Goal: Task Accomplishment & Management: Complete application form

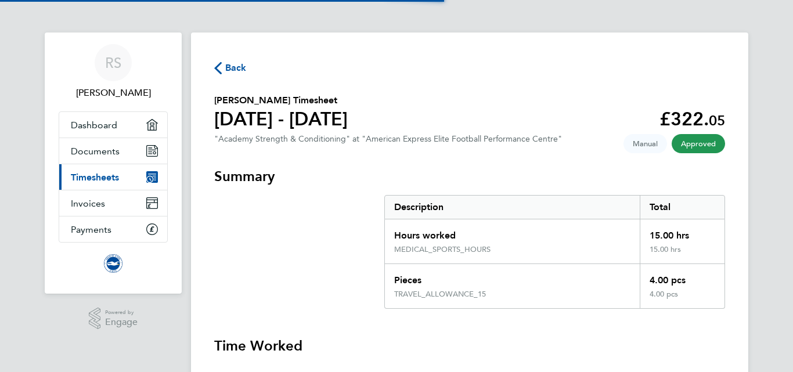
click at [241, 64] on span "Back" at bounding box center [235, 68] width 21 height 14
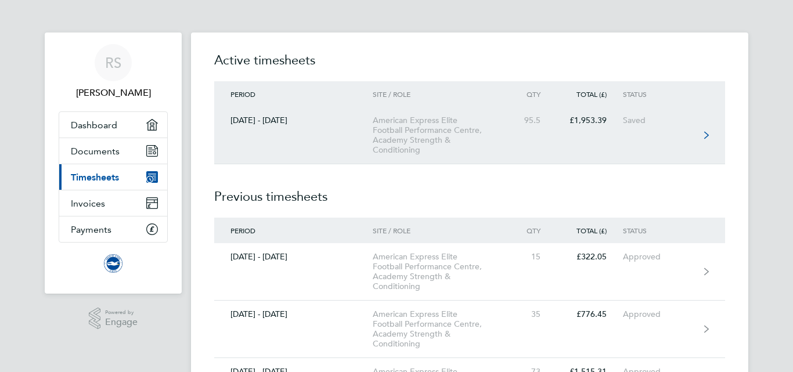
click at [416, 126] on div "American Express Elite Football Performance Centre, Academy Strength & Conditio…" at bounding box center [439, 134] width 133 height 39
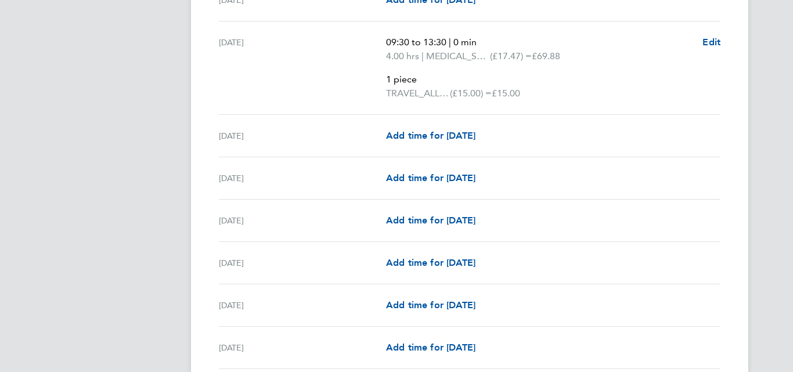
scroll to position [2233, 0]
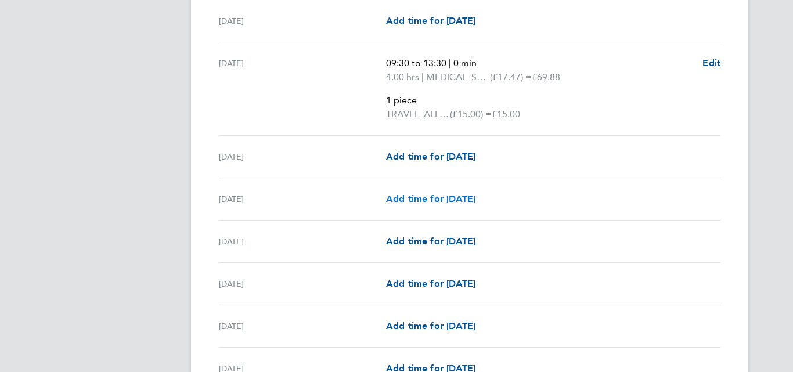
click at [452, 195] on span "Add time for [DATE]" at bounding box center [430, 198] width 89 height 11
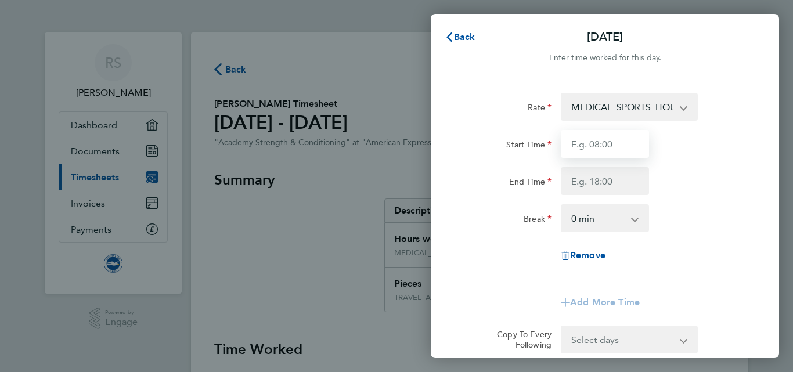
click at [611, 150] on input "Start Time" at bounding box center [605, 144] width 88 height 28
type input "3"
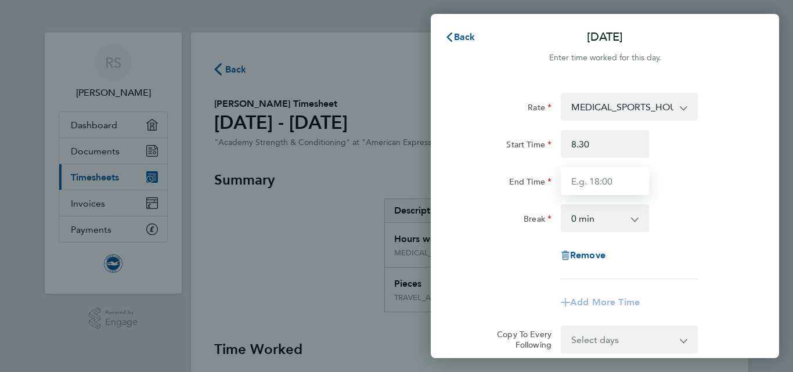
type input "08:30"
click at [585, 188] on input "End Time" at bounding box center [605, 181] width 88 height 28
type input "19:00"
click at [706, 180] on div "End Time 19:00" at bounding box center [604, 181] width 292 height 28
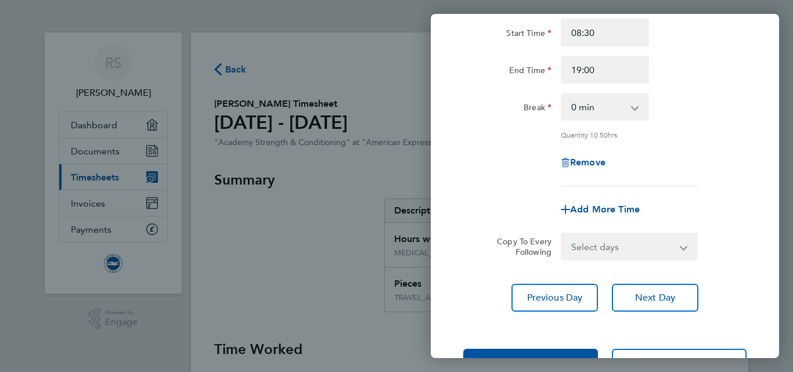
scroll to position [152, 0]
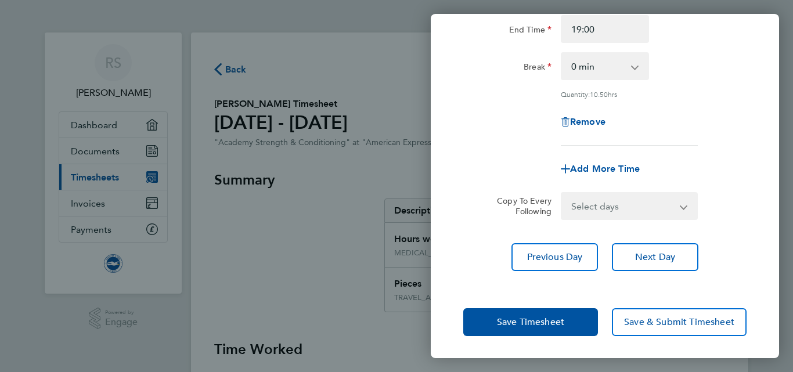
click at [627, 160] on div "Add More Time" at bounding box center [604, 169] width 97 height 28
click at [619, 163] on span "Add More Time" at bounding box center [605, 168] width 70 height 11
select select "null"
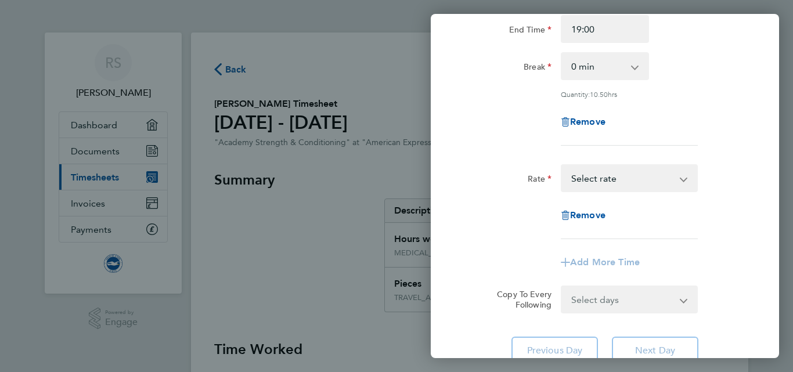
drag, startPoint x: 618, startPoint y: 177, endPoint x: 619, endPoint y: 163, distance: 14.0
click at [619, 164] on div "TRAVEL_ALLOWANCE_15 - 15.00 MEDICAL_SPORTS_HOURS - 17.47 Select rate" at bounding box center [629, 178] width 137 height 28
click at [621, 175] on select "TRAVEL_ALLOWANCE_15 - 15.00 MEDICAL_SPORTS_HOURS - 17.47 Select rate" at bounding box center [622, 178] width 121 height 26
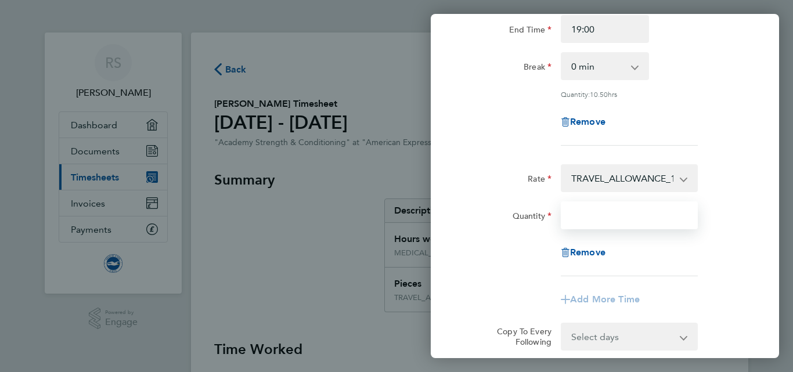
click at [601, 214] on input "Quantity" at bounding box center [629, 215] width 137 height 28
type input "1"
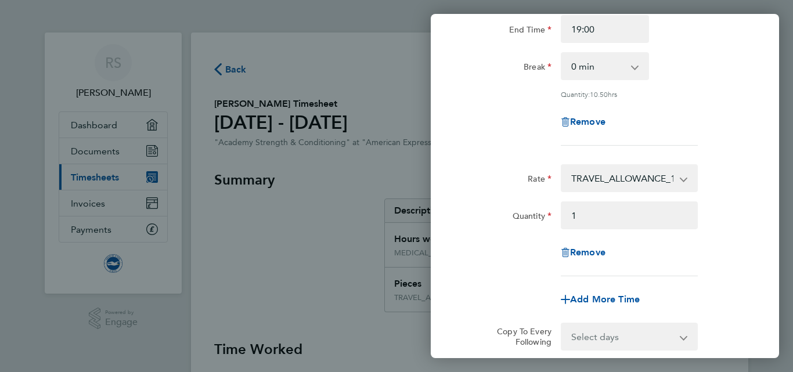
click at [715, 231] on div "Rate TRAVEL_ALLOWANCE_15 - 15.00 MEDICAL_SPORTS_HOURS - 17.47 Quantity 1 Remove" at bounding box center [604, 220] width 283 height 112
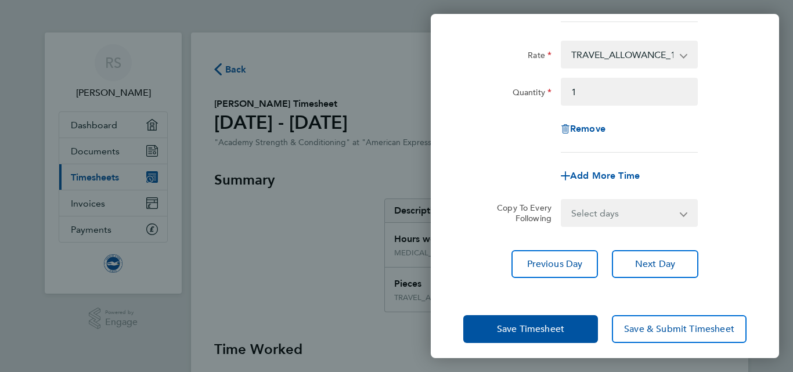
scroll to position [283, 0]
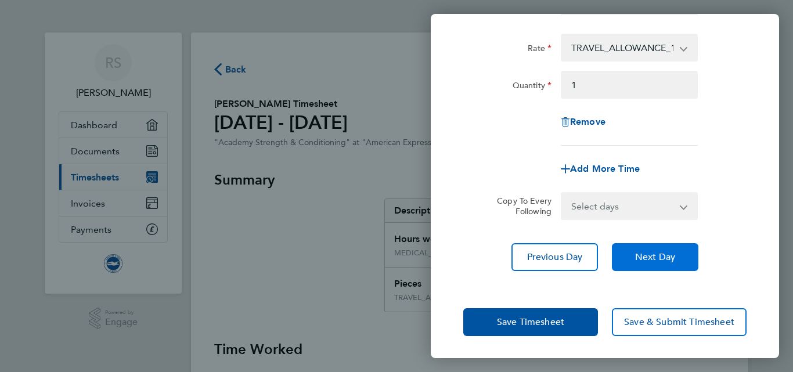
click at [665, 251] on span "Next Day" at bounding box center [655, 257] width 40 height 12
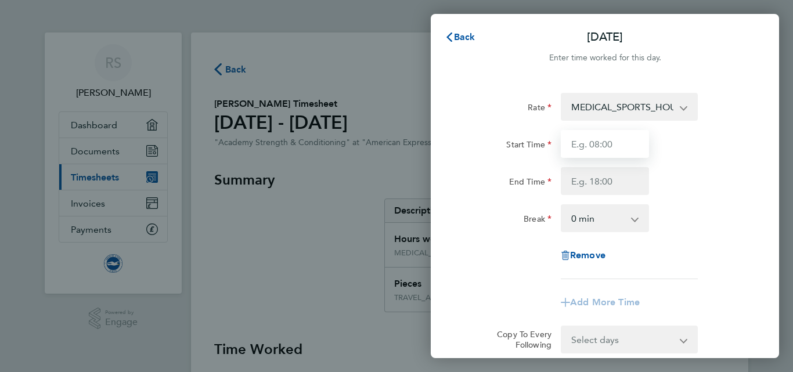
click at [591, 146] on input "Start Time" at bounding box center [605, 144] width 88 height 28
type input "16:00"
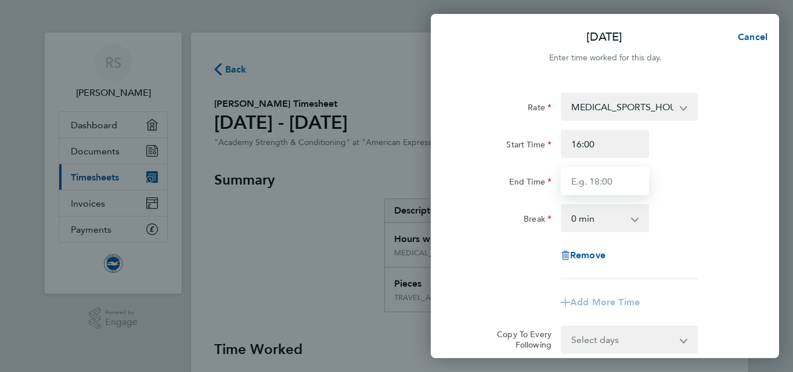
click at [589, 182] on input "End Time" at bounding box center [605, 181] width 88 height 28
type input "19:00"
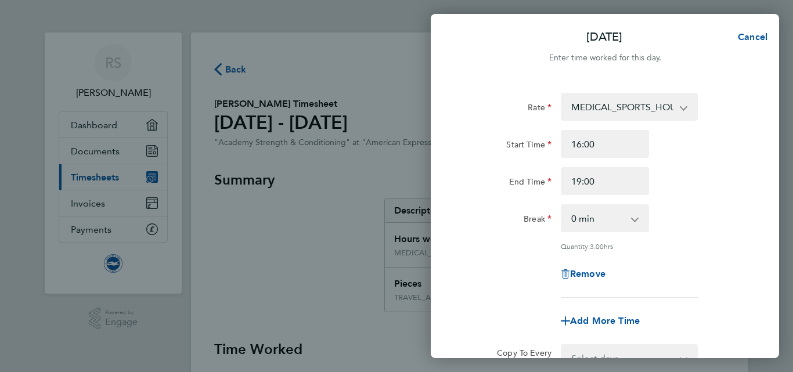
click at [678, 187] on div "End Time 19:00" at bounding box center [604, 181] width 292 height 28
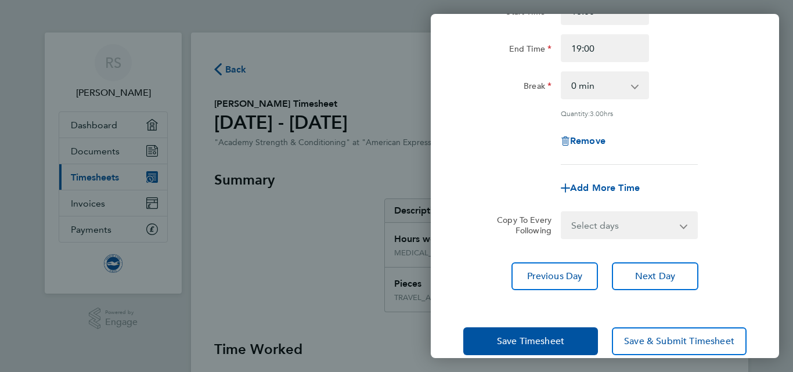
scroll to position [152, 0]
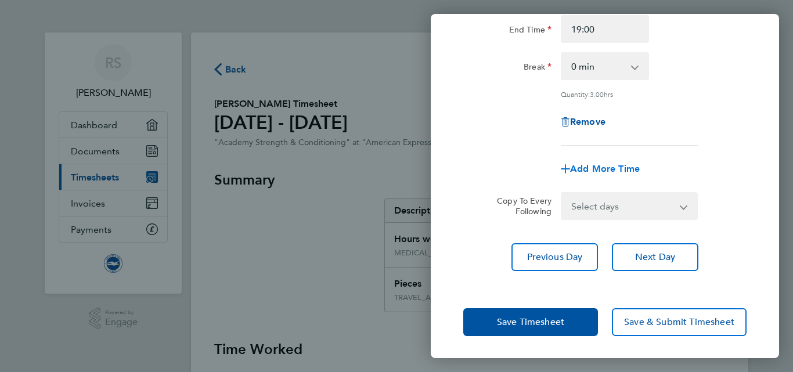
click at [597, 168] on span "Add More Time" at bounding box center [605, 168] width 70 height 11
select select "null"
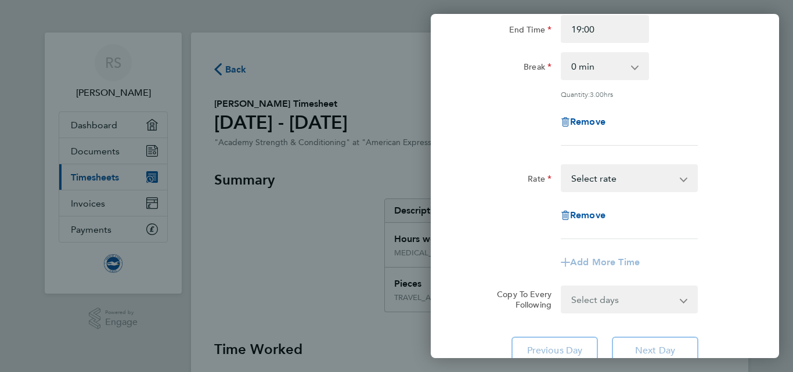
click at [609, 177] on select "TRAVEL_ALLOWANCE_15 - 15.00 MEDICAL_SPORTS_HOURS - 17.47 Select rate" at bounding box center [622, 178] width 121 height 26
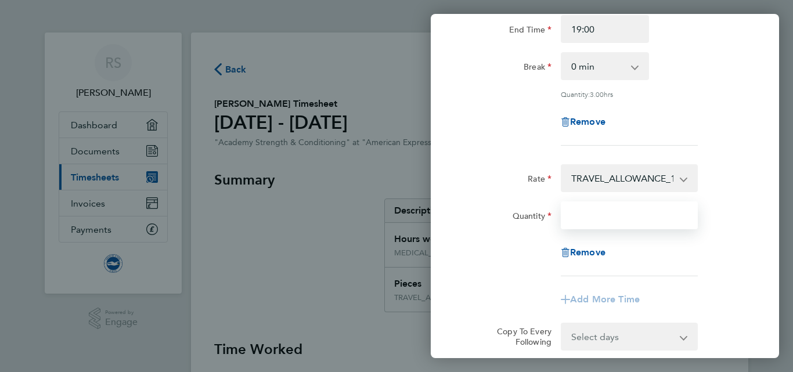
click at [619, 211] on input "Quantity" at bounding box center [629, 215] width 137 height 28
type input "1"
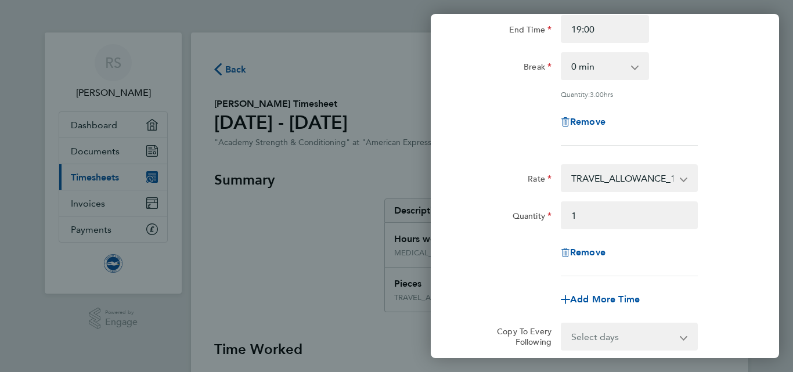
click at [729, 238] on div "Remove" at bounding box center [604, 252] width 292 height 28
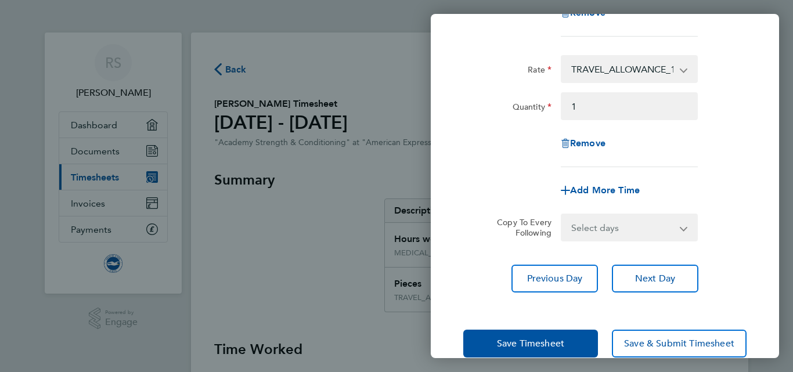
scroll to position [283, 0]
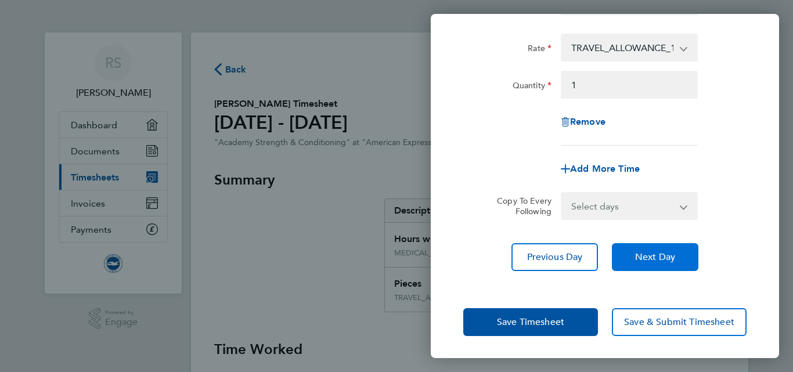
click at [656, 254] on span "Next Day" at bounding box center [655, 257] width 40 height 12
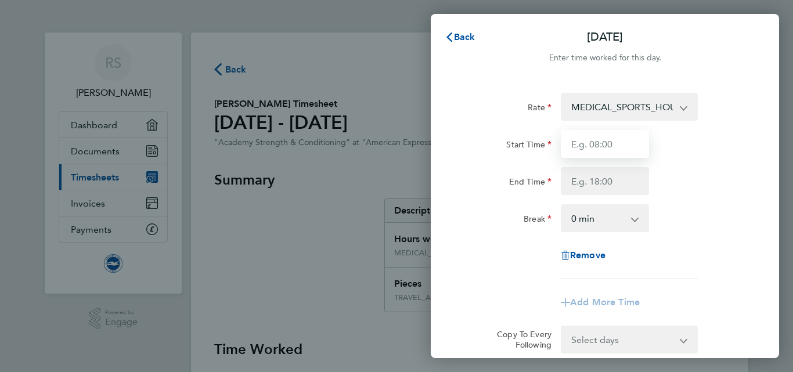
click at [588, 138] on input "Start Time" at bounding box center [605, 144] width 88 height 28
type input "9"
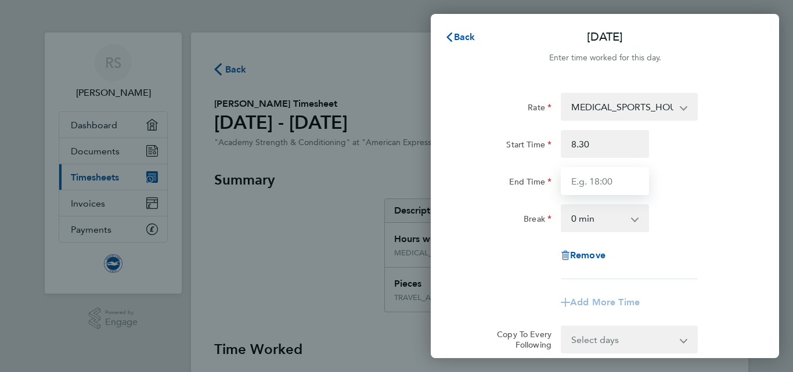
type input "08:30"
click at [593, 177] on input "End Time" at bounding box center [605, 181] width 88 height 28
type input "17:00"
click at [685, 190] on div "End Time 17:00" at bounding box center [604, 181] width 292 height 28
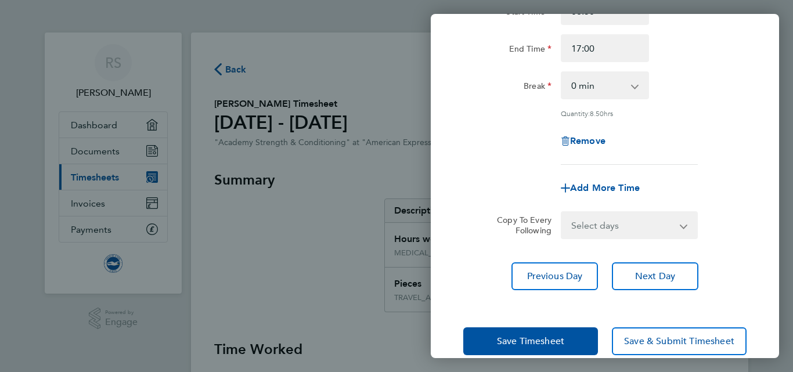
scroll to position [152, 0]
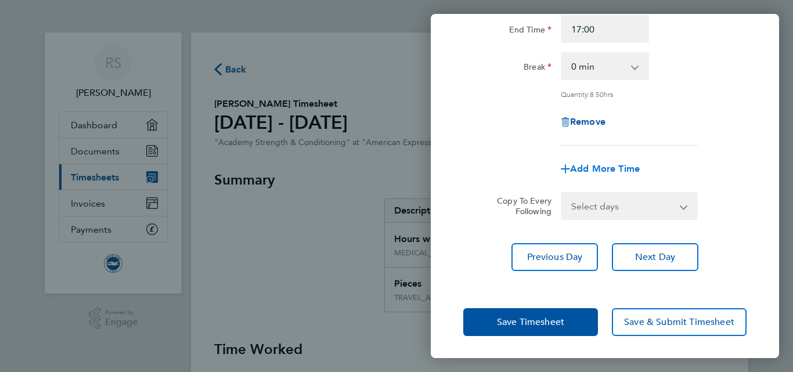
click at [612, 169] on span "Add More Time" at bounding box center [605, 168] width 70 height 11
select select "null"
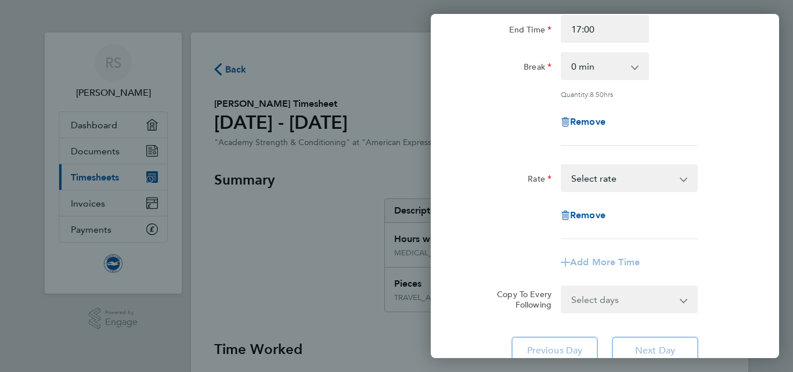
click at [619, 172] on select "TRAVEL_ALLOWANCE_15 - 15.00 MEDICAL_SPORTS_HOURS - 17.47 Select rate" at bounding box center [622, 178] width 121 height 26
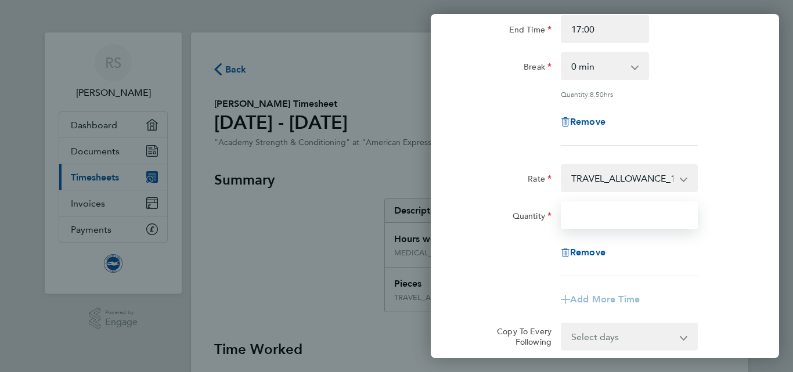
click at [619, 214] on input "Quantity" at bounding box center [629, 215] width 137 height 28
type input "1"
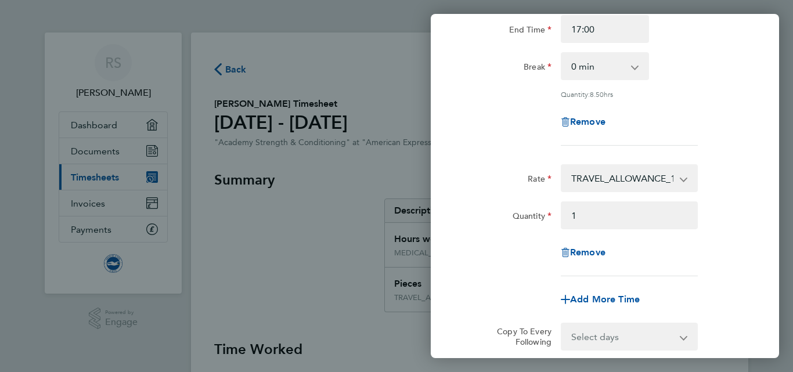
click at [735, 241] on div "Remove" at bounding box center [604, 252] width 292 height 28
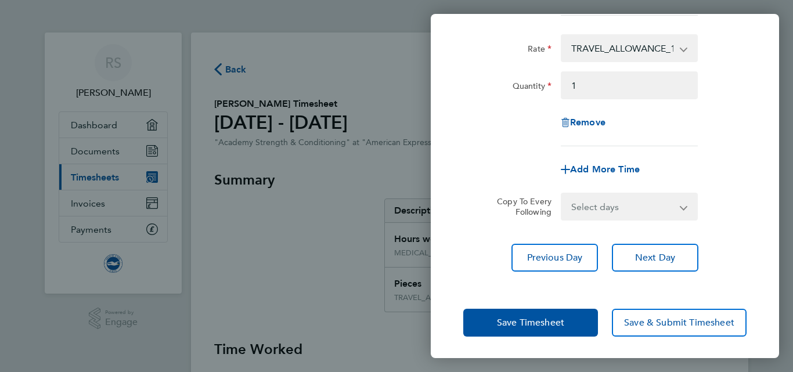
scroll to position [283, 0]
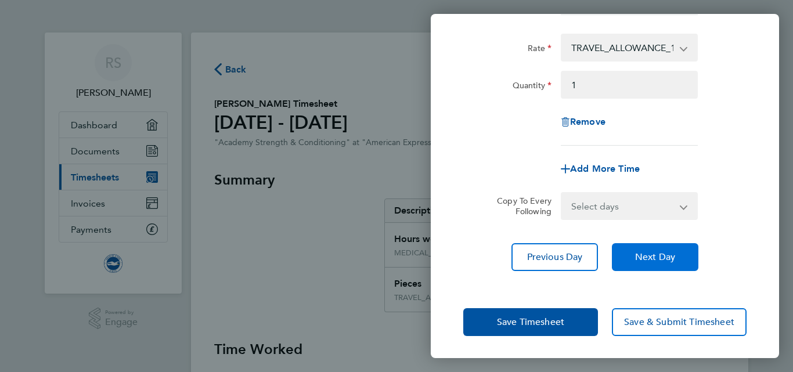
click at [648, 258] on span "Next Day" at bounding box center [655, 257] width 40 height 12
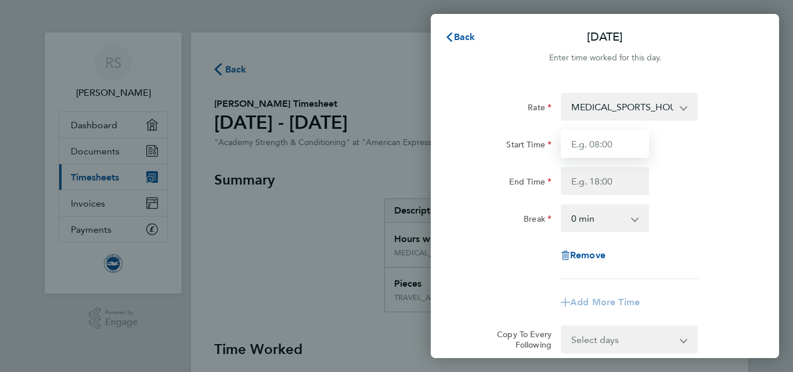
click at [592, 150] on input "Start Time" at bounding box center [605, 144] width 88 height 28
type input "16:00"
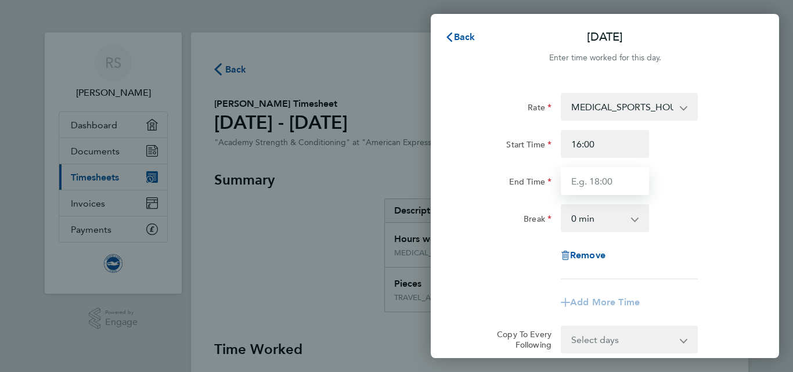
click at [600, 179] on input "End Time" at bounding box center [605, 181] width 88 height 28
type input "19:00"
click at [720, 199] on div "Rate MEDICAL_SPORTS_HOURS - 17.47 TRAVEL_ALLOWANCE_15 - 15.00 Start Time 16:00 …" at bounding box center [604, 186] width 283 height 186
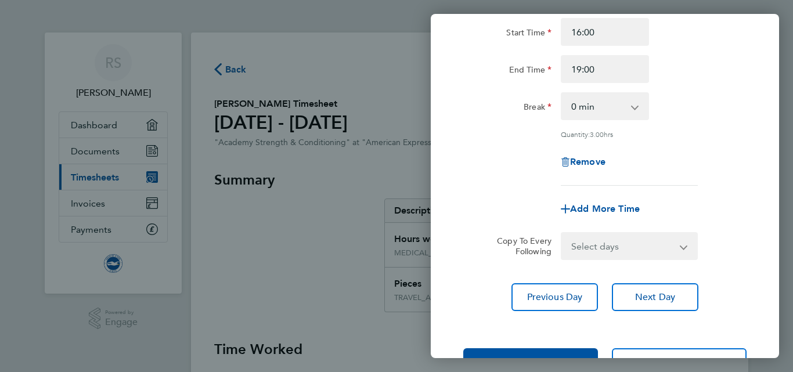
scroll to position [152, 0]
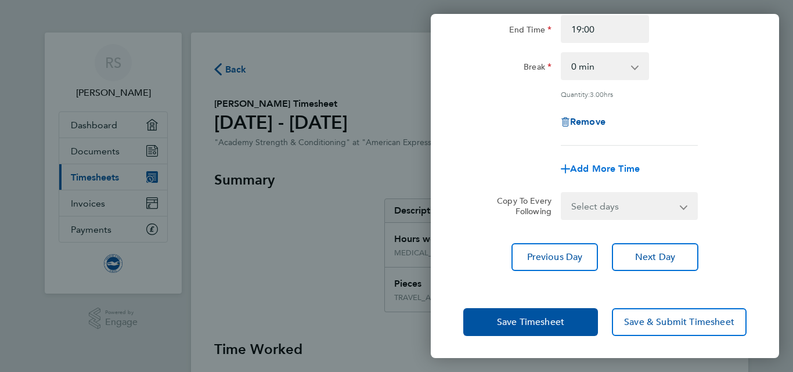
click at [585, 164] on span "Add More Time" at bounding box center [605, 168] width 70 height 11
select select "null"
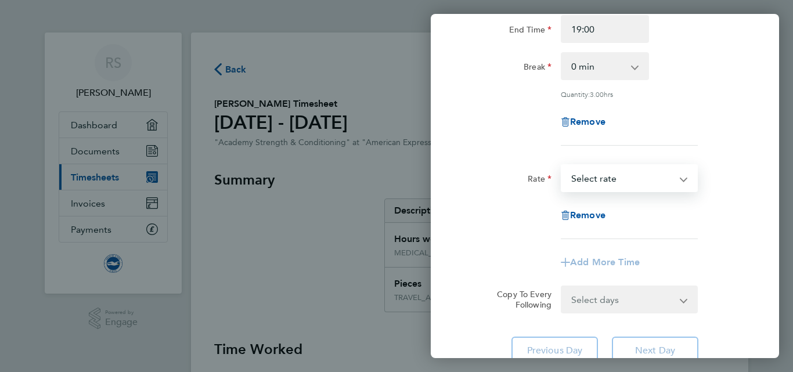
click at [629, 186] on select "TRAVEL_ALLOWANCE_15 - 15.00 MEDICAL_SPORTS_HOURS - 17.47 Select rate" at bounding box center [622, 178] width 121 height 26
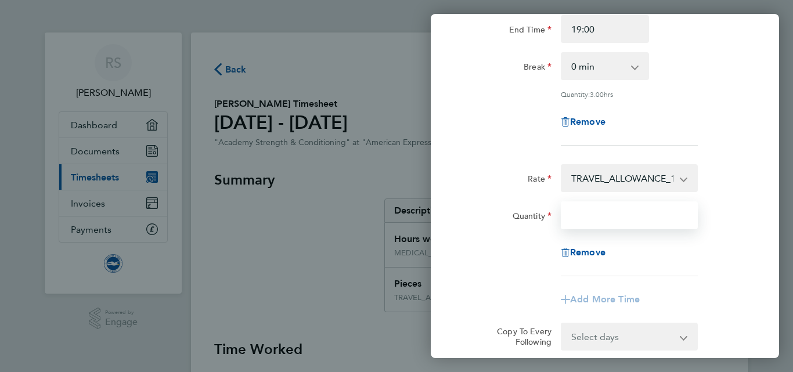
click at [603, 211] on input "Quantity" at bounding box center [629, 215] width 137 height 28
type input "1"
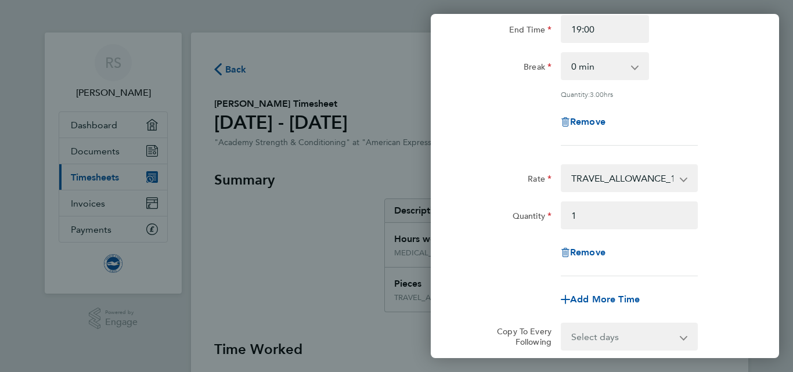
click at [722, 230] on div "Rate TRAVEL_ALLOWANCE_15 - 15.00 MEDICAL_SPORTS_HOURS - 17.47 Quantity 1 Remove" at bounding box center [604, 220] width 283 height 112
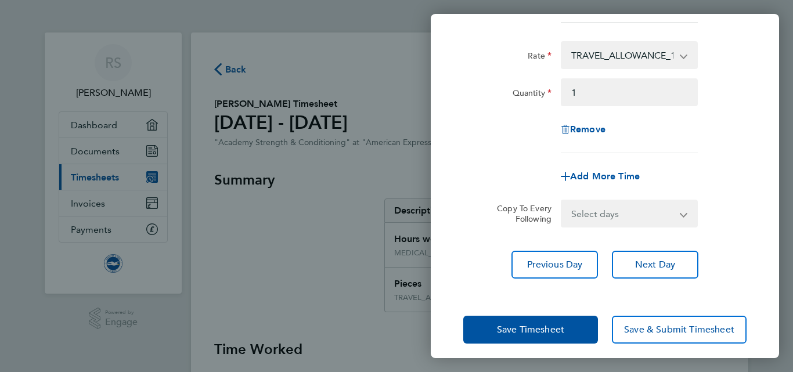
scroll to position [283, 0]
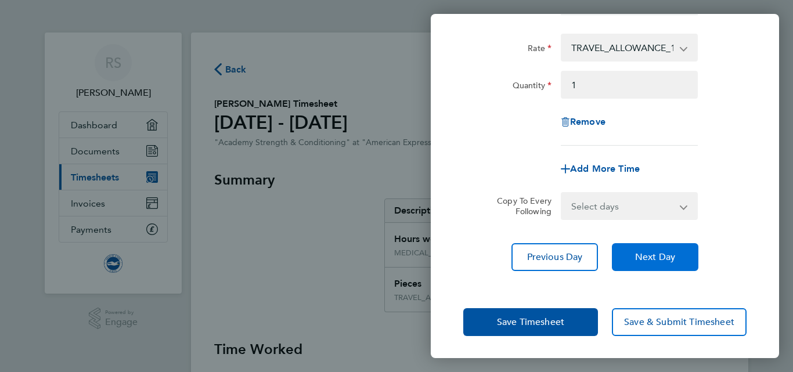
click at [647, 255] on span "Next Day" at bounding box center [655, 257] width 40 height 12
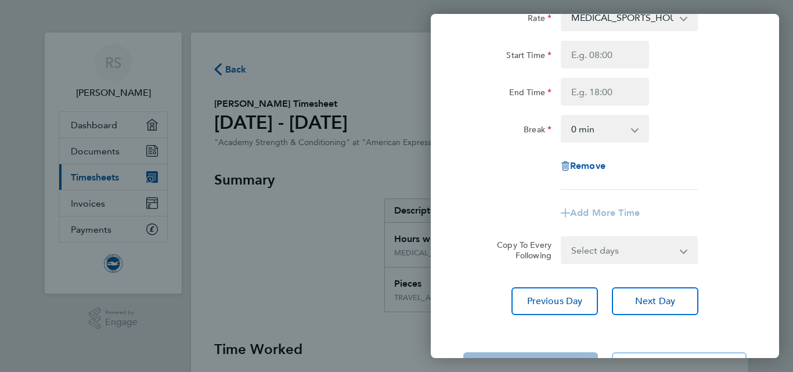
scroll to position [135, 0]
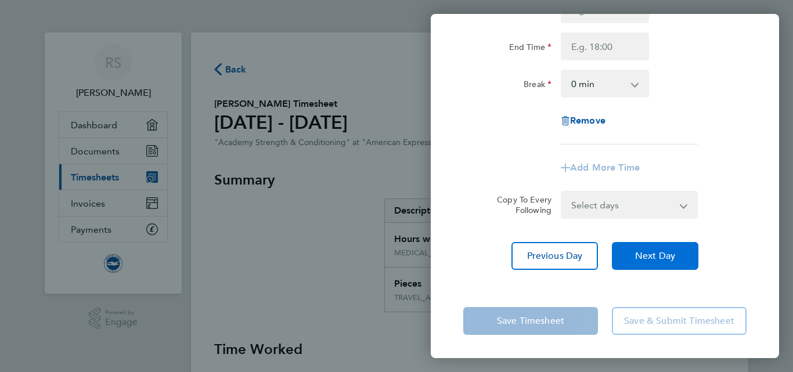
click at [652, 256] on span "Next Day" at bounding box center [655, 256] width 40 height 12
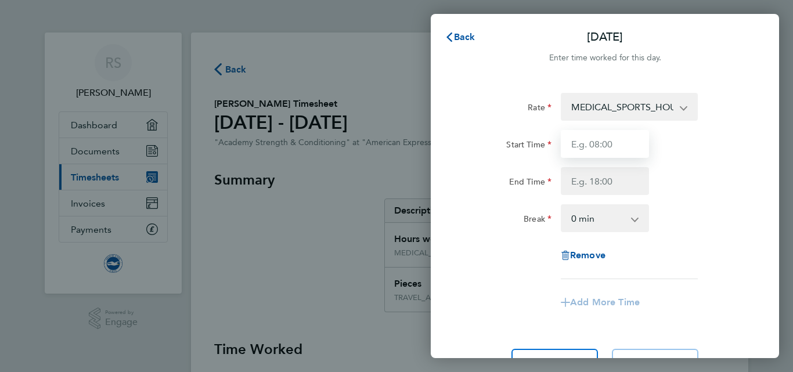
click at [611, 147] on input "Start Time" at bounding box center [605, 144] width 88 height 28
type input "09:00"
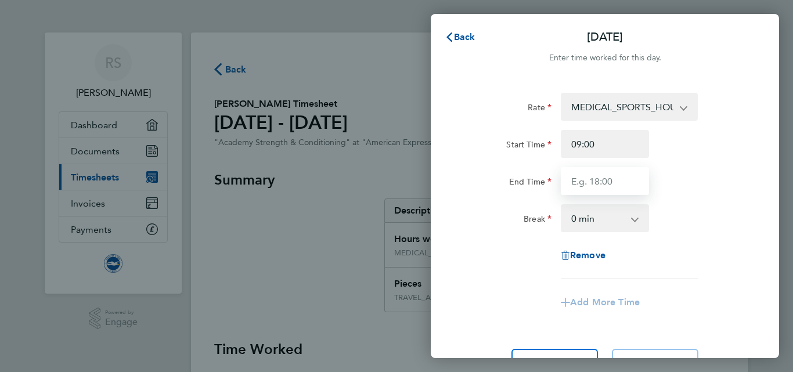
click at [573, 176] on input "End Time" at bounding box center [605, 181] width 88 height 28
type input "13:30"
click at [691, 190] on div "End Time 13:30" at bounding box center [604, 181] width 292 height 28
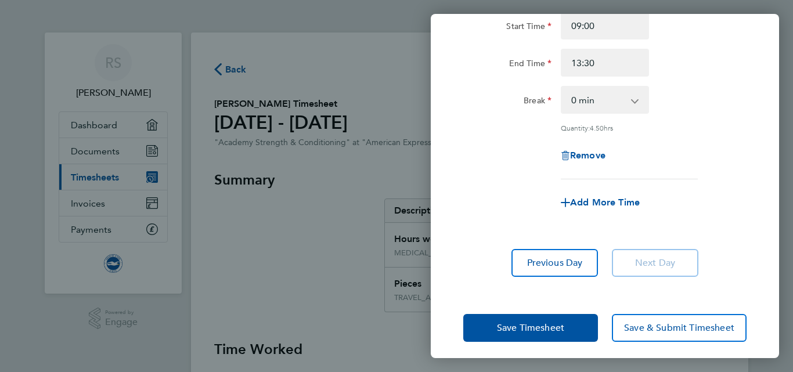
scroll to position [124, 0]
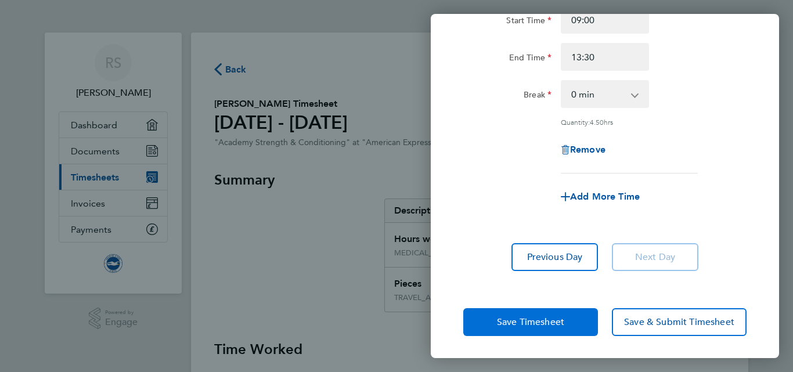
click at [531, 309] on button "Save Timesheet" at bounding box center [530, 322] width 135 height 28
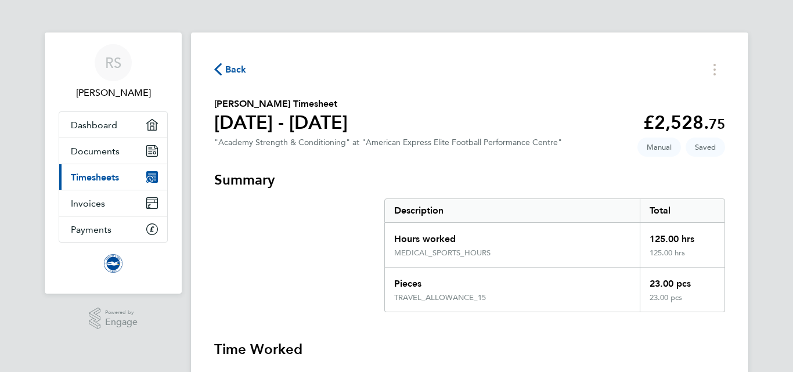
click at [225, 70] on span "Back" at bounding box center [230, 68] width 32 height 11
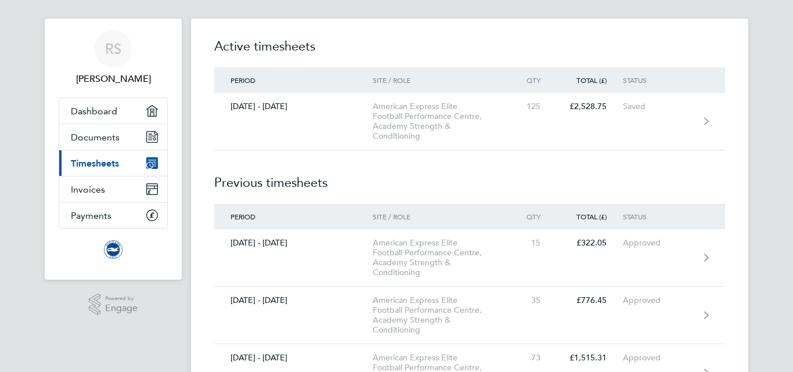
scroll to position [12, 0]
